Goal: Task Accomplishment & Management: Manage account settings

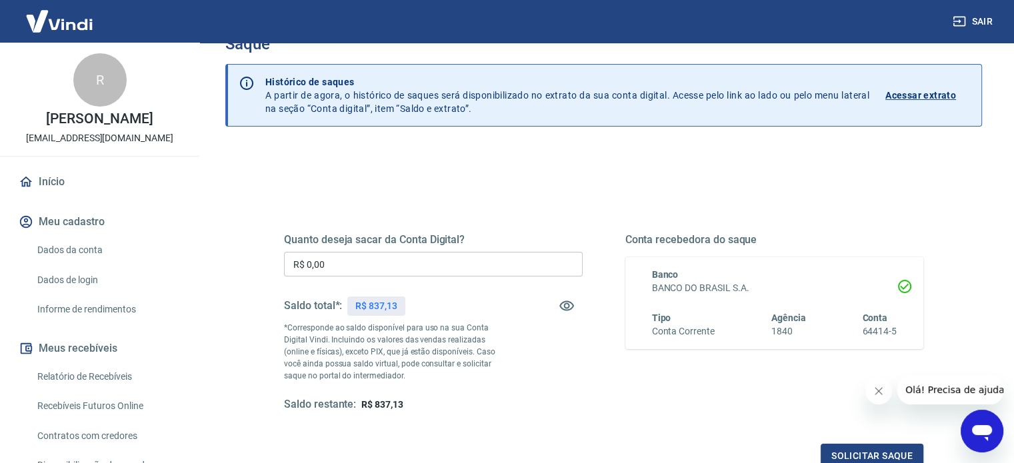
scroll to position [67, 0]
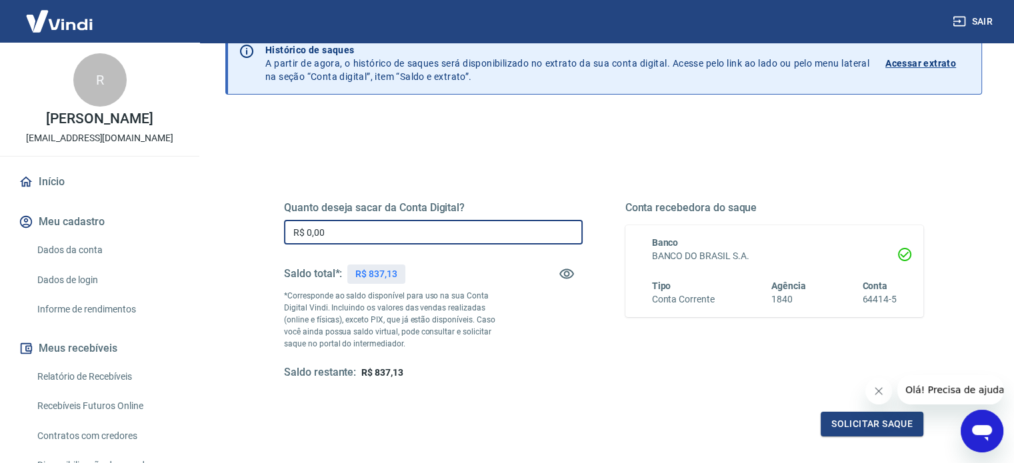
drag, startPoint x: 343, startPoint y: 234, endPoint x: 269, endPoint y: 247, distance: 74.5
click at [270, 247] on div "Quanto deseja sacar da Conta Digital? R$ 0,00 ​ Saldo total*: R$ 837,13 *Corres…" at bounding box center [603, 298] width 671 height 310
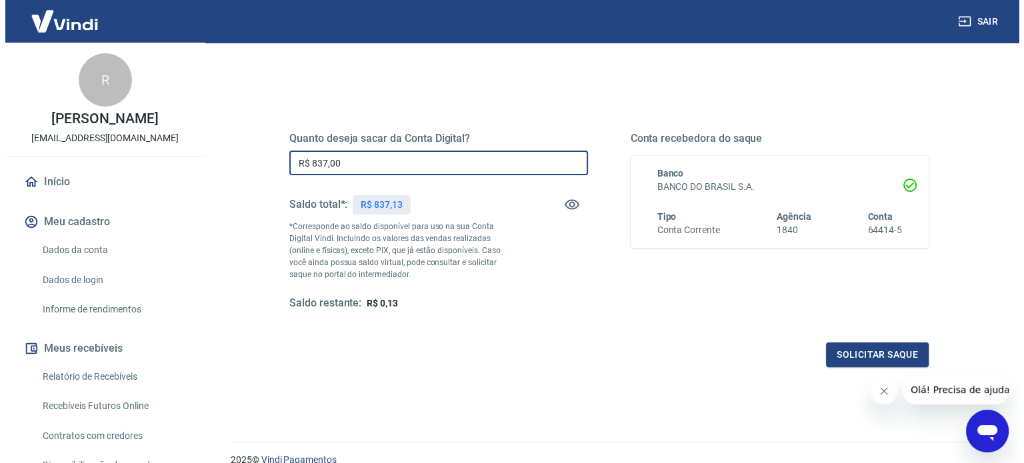
scroll to position [128, 0]
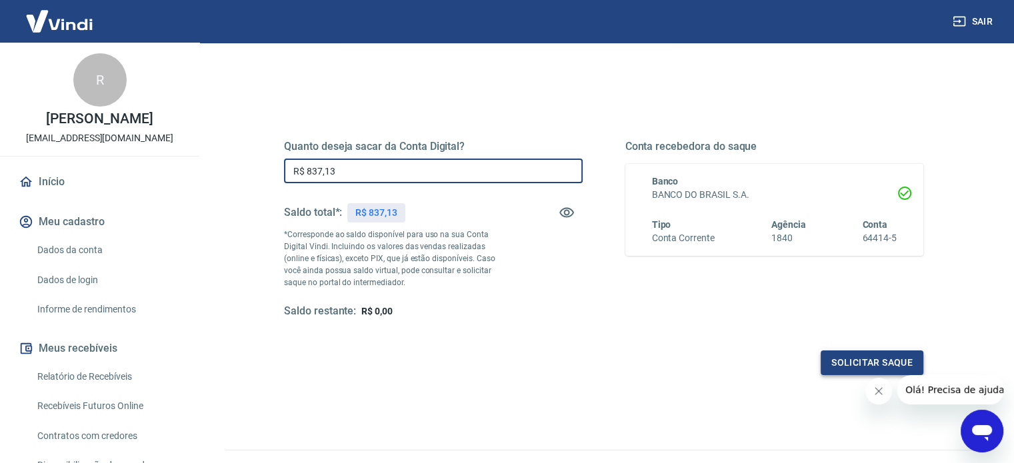
type input "R$ 837,13"
click at [864, 359] on button "Solicitar saque" at bounding box center [871, 363] width 103 height 25
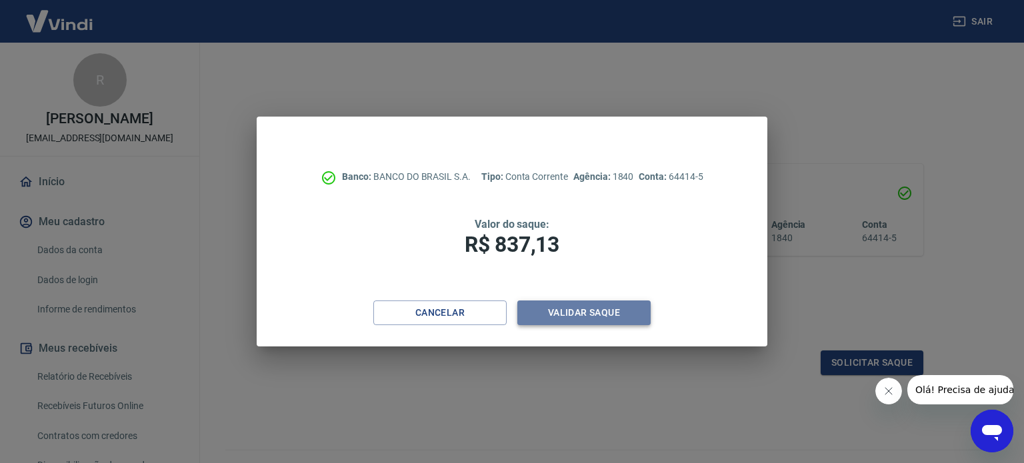
click at [583, 314] on button "Validar saque" at bounding box center [583, 313] width 133 height 25
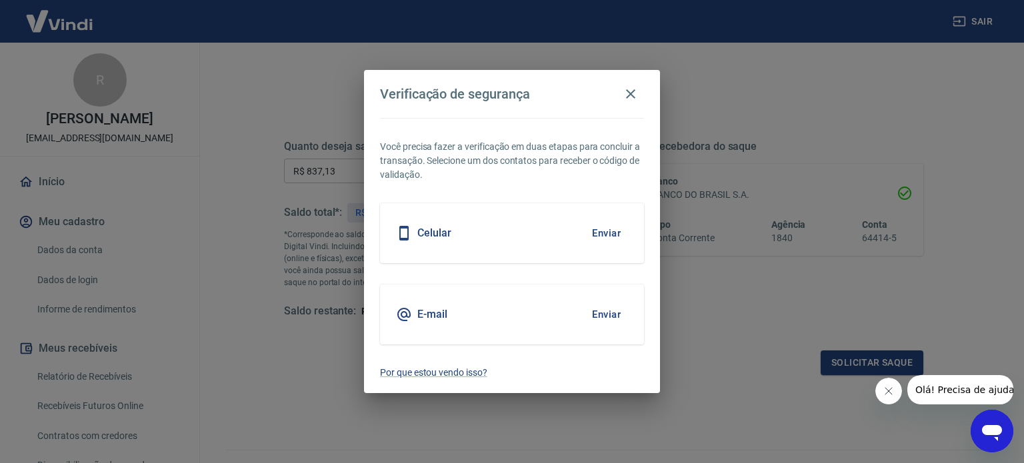
click at [551, 232] on div "Celular Enviar" at bounding box center [512, 233] width 264 height 60
click at [605, 237] on button "Enviar" at bounding box center [605, 233] width 43 height 28
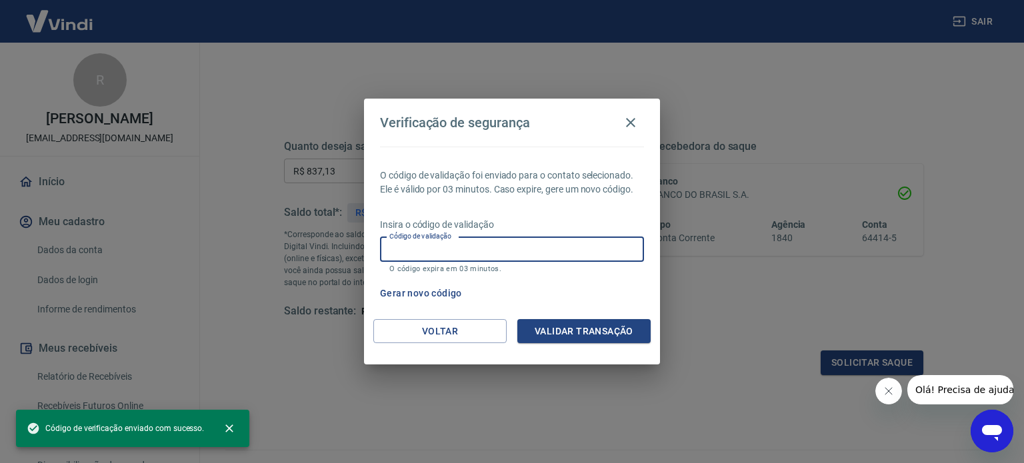
click at [410, 245] on input "Código de validação" at bounding box center [512, 249] width 264 height 25
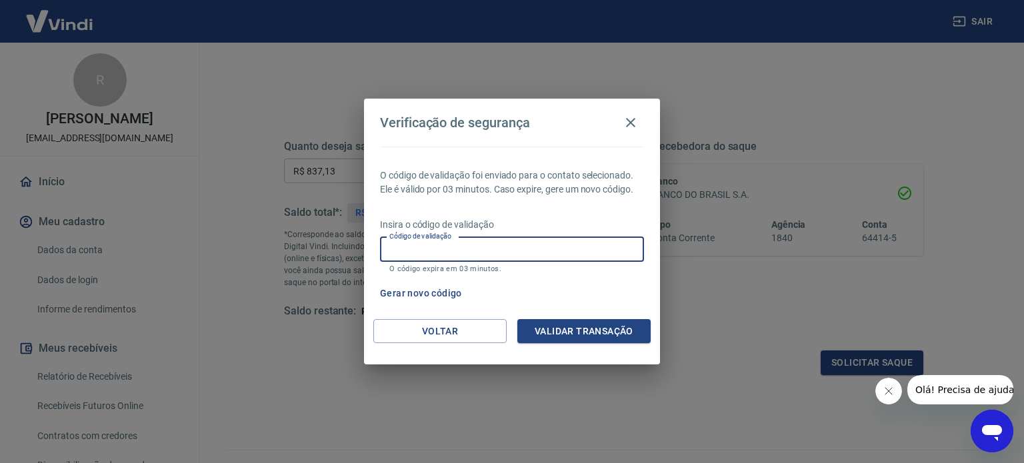
click at [397, 245] on input "Código de validação" at bounding box center [512, 249] width 264 height 25
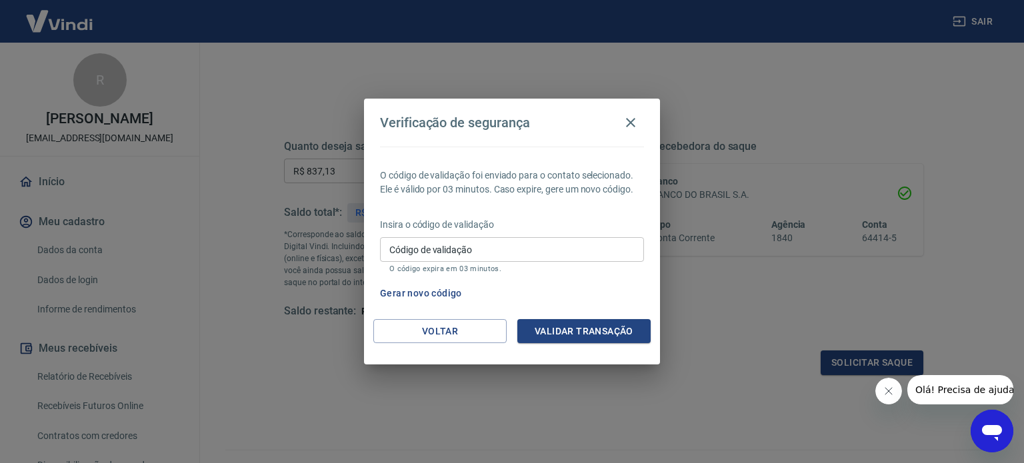
click at [590, 291] on div "Gerar novo código" at bounding box center [508, 293] width 269 height 25
click at [402, 239] on div "Código de validação Código de validação O código expira em 03 minutos." at bounding box center [512, 255] width 264 height 36
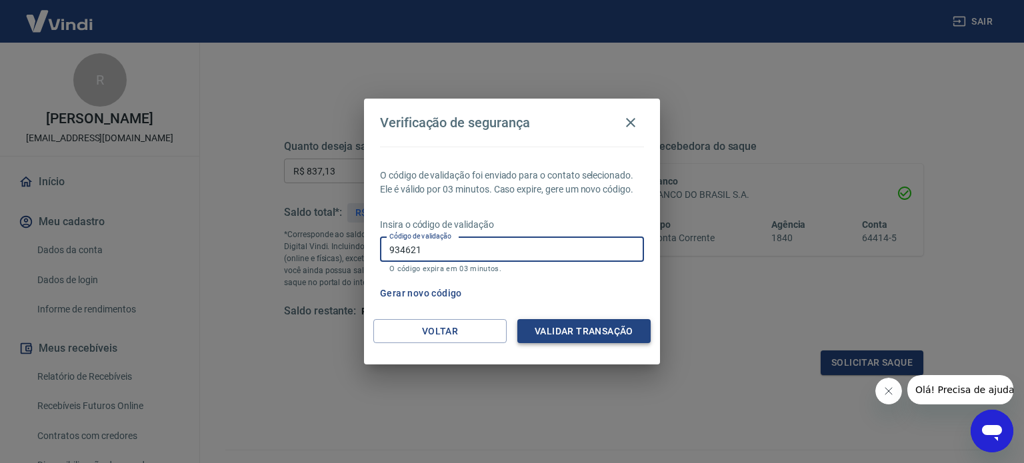
type input "934621"
click at [579, 331] on button "Validar transação" at bounding box center [583, 331] width 133 height 25
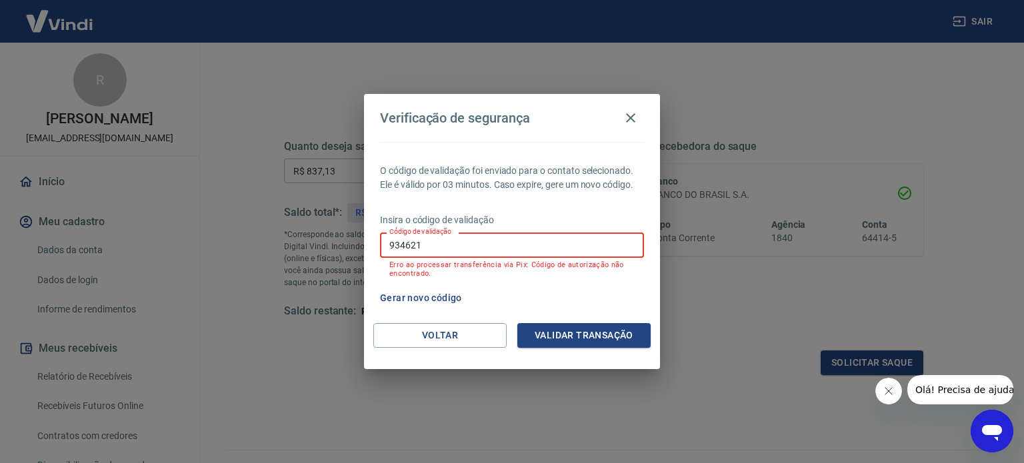
drag, startPoint x: 423, startPoint y: 239, endPoint x: 343, endPoint y: 256, distance: 81.7
click at [345, 256] on div "Verificação de segurança O código de validação foi enviado para o contato selec…" at bounding box center [512, 231] width 1024 height 463
click at [420, 297] on button "Gerar novo código" at bounding box center [420, 298] width 93 height 25
click at [441, 335] on button "Voltar" at bounding box center [439, 335] width 133 height 25
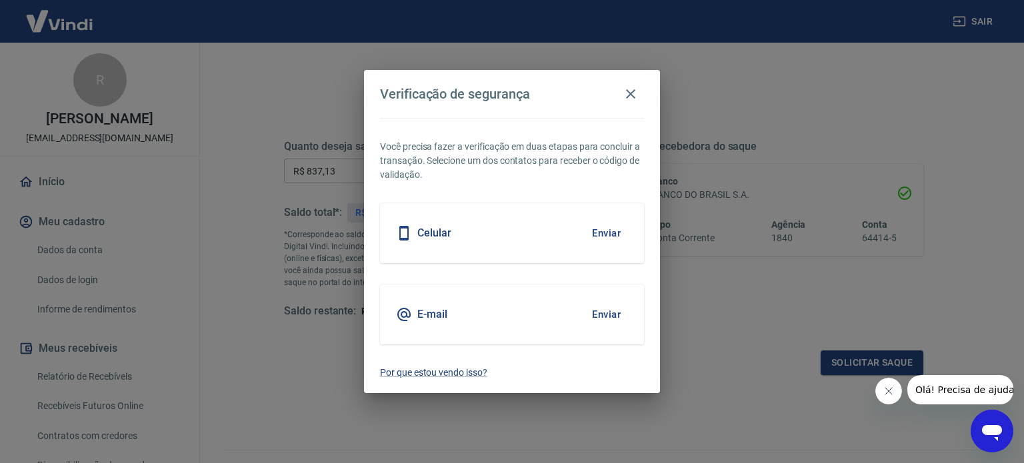
click at [604, 315] on button "Enviar" at bounding box center [605, 315] width 43 height 28
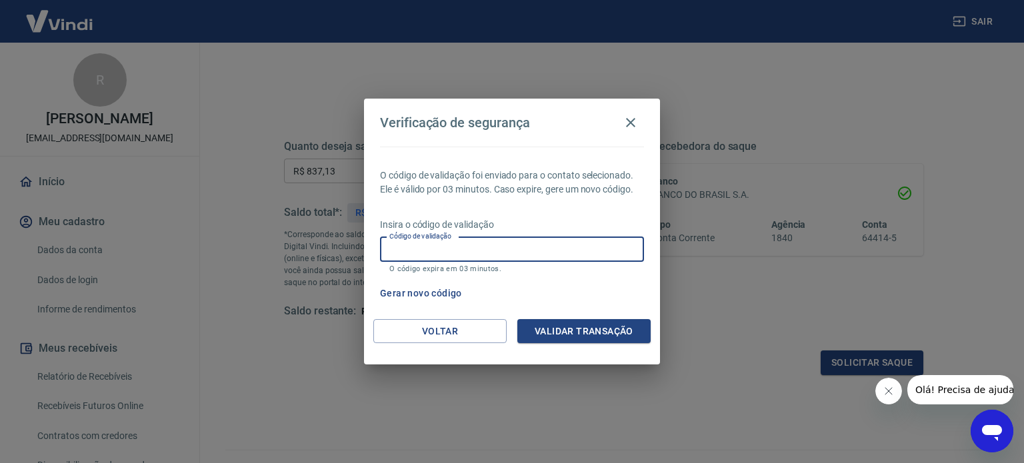
click at [416, 251] on input "Código de validação" at bounding box center [512, 249] width 264 height 25
type input "585442"
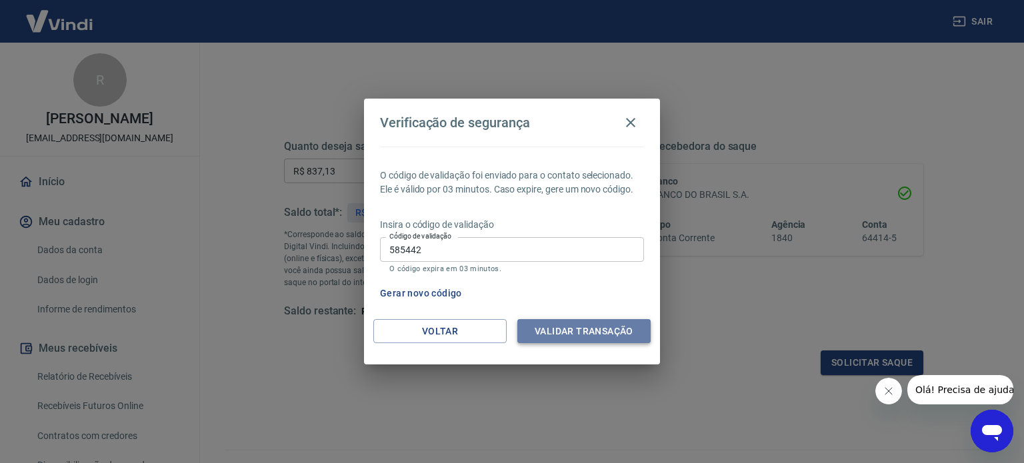
click at [573, 329] on button "Validar transação" at bounding box center [583, 331] width 133 height 25
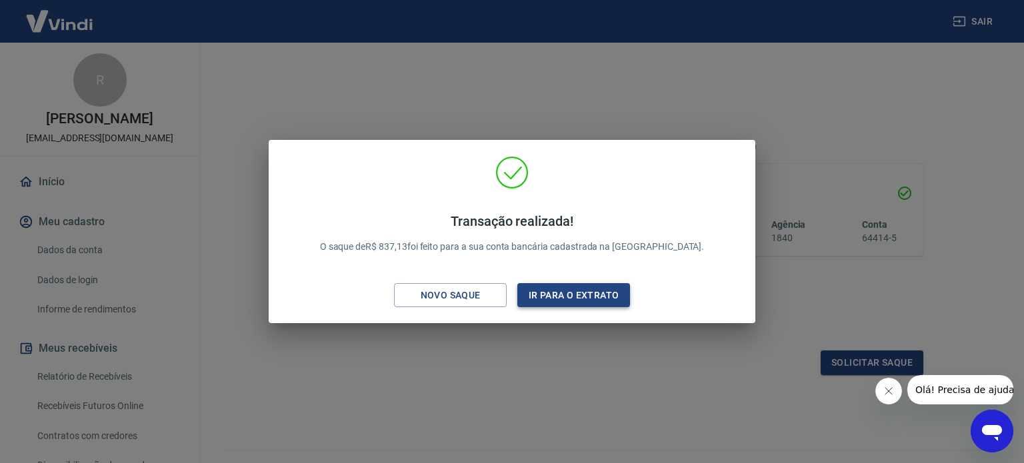
click at [578, 295] on button "Ir para o extrato" at bounding box center [573, 295] width 113 height 25
